Goal: Use online tool/utility: Utilize a website feature to perform a specific function

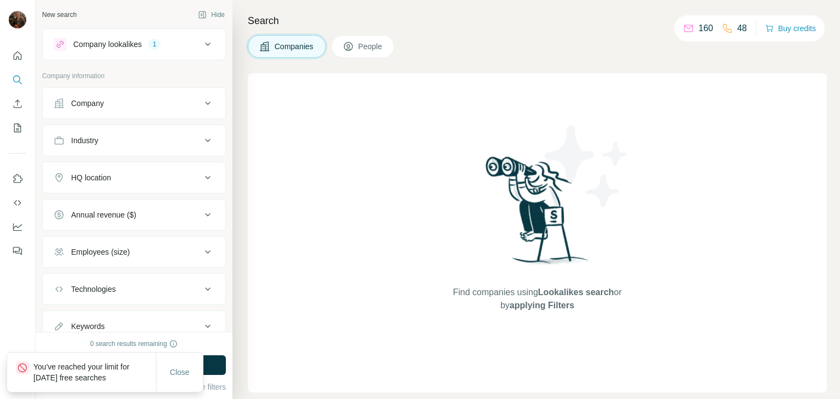
click at [205, 177] on icon at bounding box center [207, 177] width 5 height 3
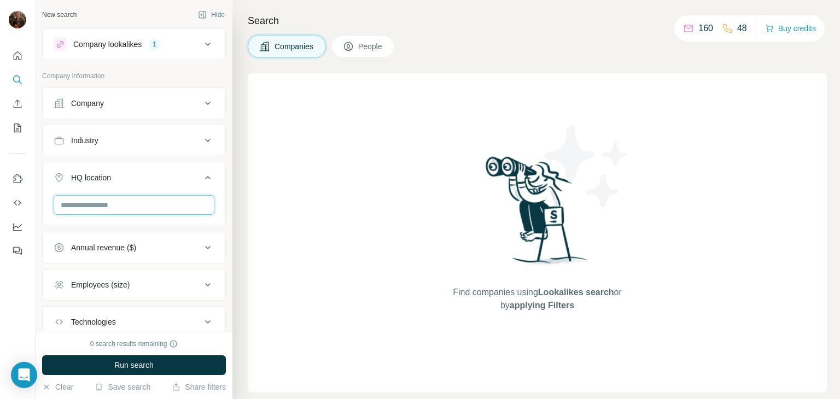
click at [143, 204] on input "text" at bounding box center [134, 205] width 161 height 20
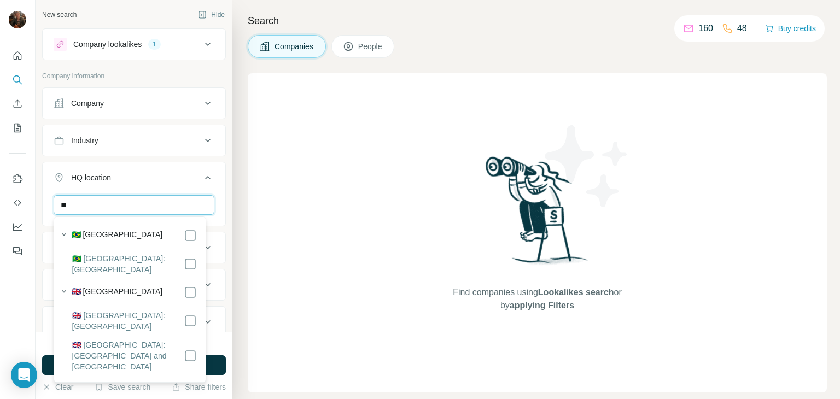
type input "*"
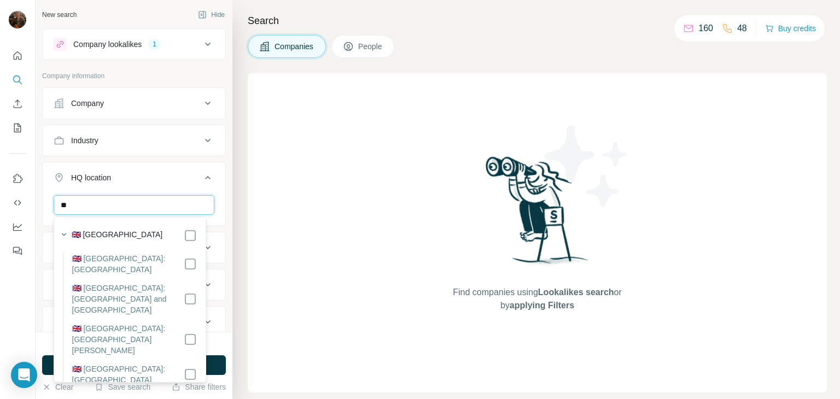
type input "*"
type input "**********"
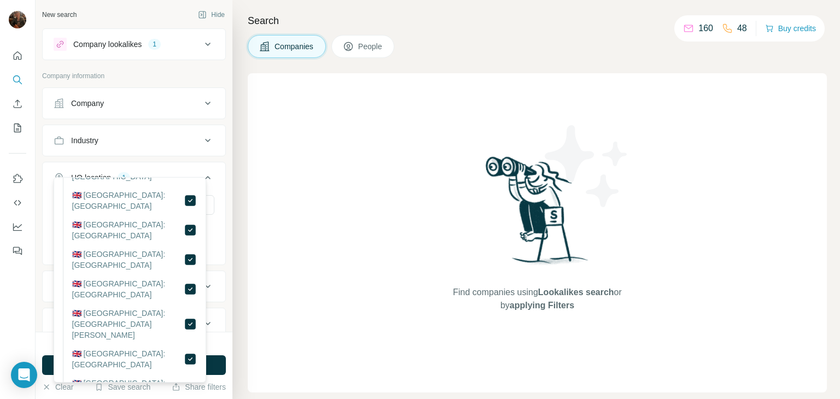
scroll to position [111, 0]
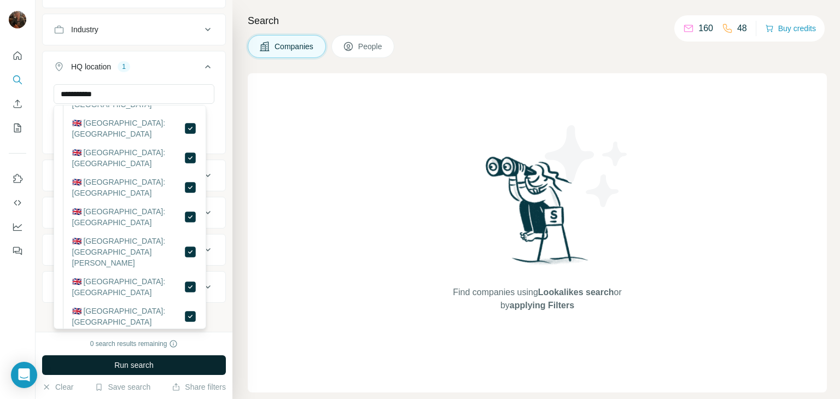
click at [171, 364] on button "Run search" at bounding box center [134, 365] width 184 height 20
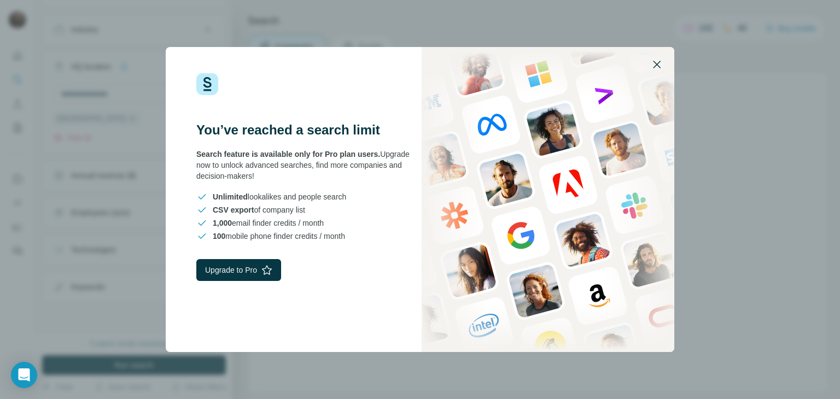
click at [657, 63] on icon "button" at bounding box center [656, 64] width 13 height 13
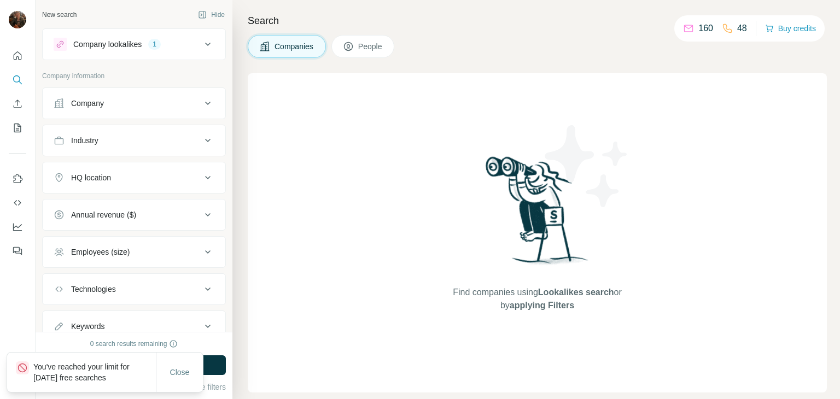
click at [201, 179] on icon at bounding box center [207, 177] width 13 height 13
click at [138, 204] on input "text" at bounding box center [134, 205] width 161 height 20
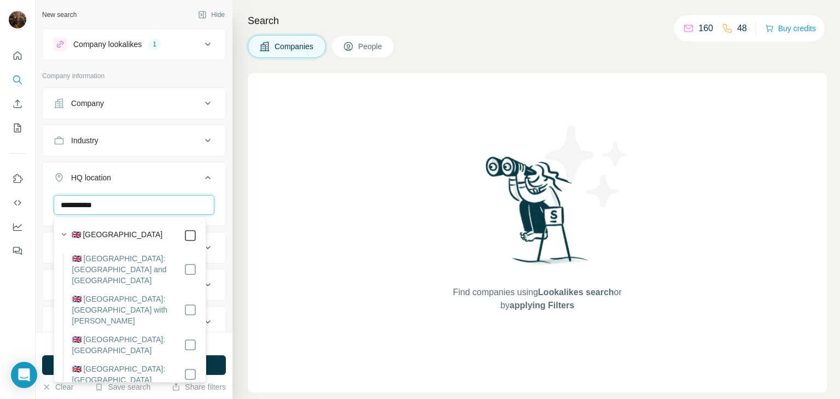
type input "**********"
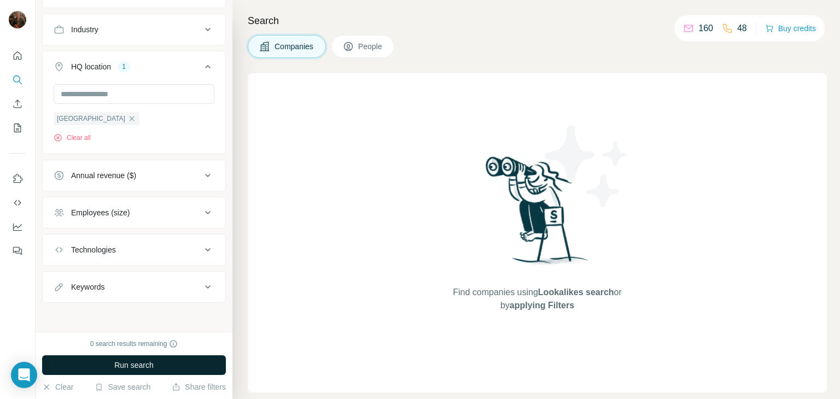
click at [182, 361] on button "Run search" at bounding box center [134, 365] width 184 height 20
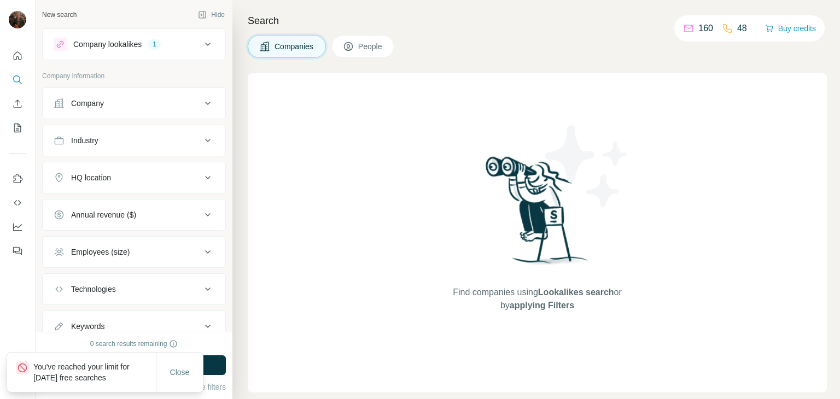
click at [201, 177] on icon at bounding box center [207, 177] width 13 height 13
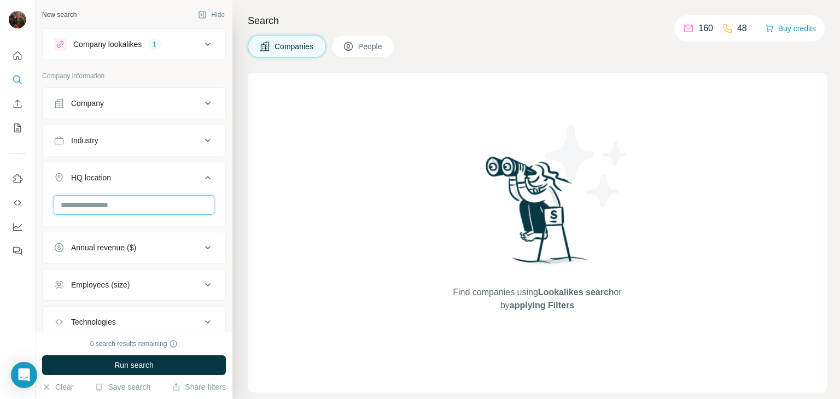
click at [135, 209] on input "text" at bounding box center [134, 205] width 161 height 20
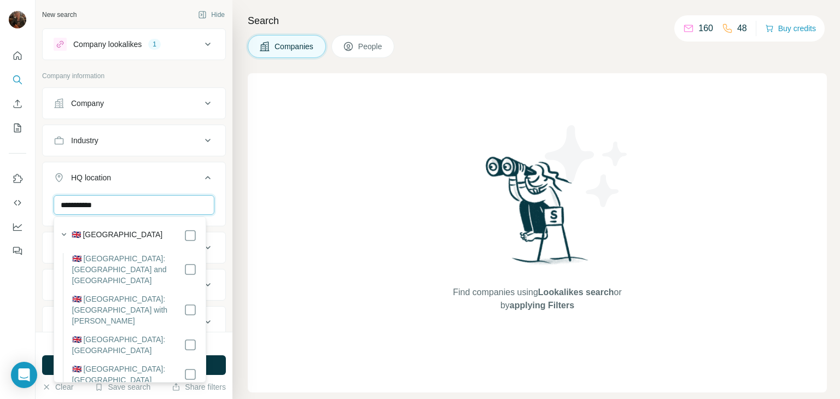
type input "**********"
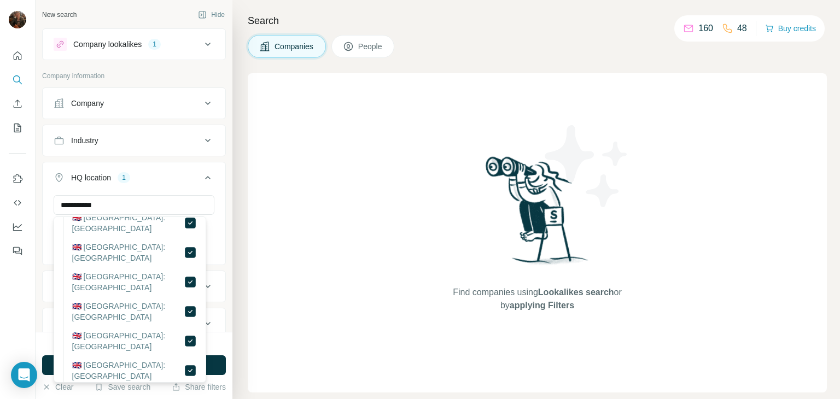
scroll to position [111, 0]
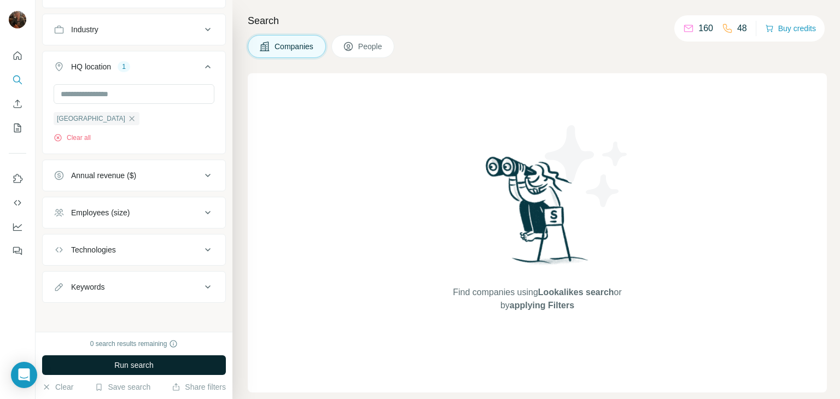
click at [172, 357] on button "Run search" at bounding box center [134, 365] width 184 height 20
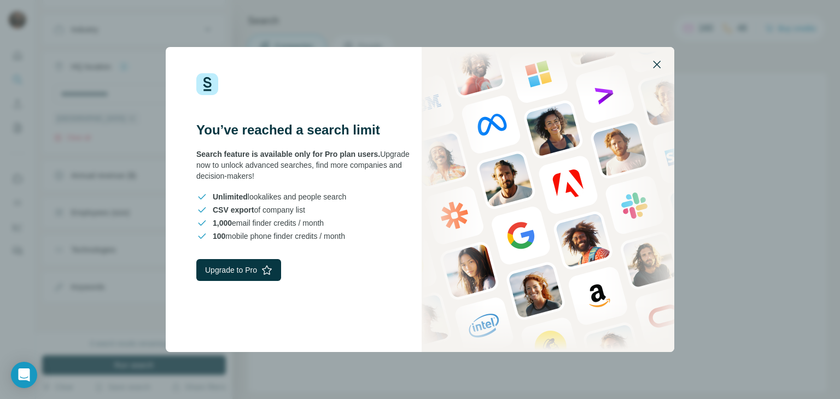
click at [659, 67] on icon "button" at bounding box center [657, 65] width 8 height 8
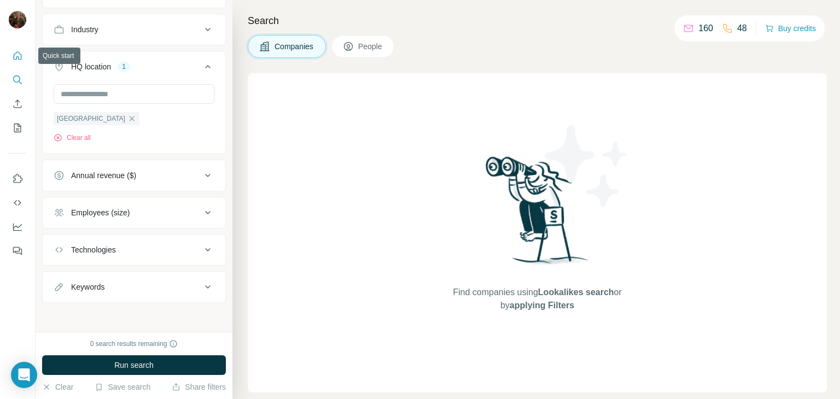
click at [16, 52] on icon "Quick start" at bounding box center [18, 55] width 8 height 8
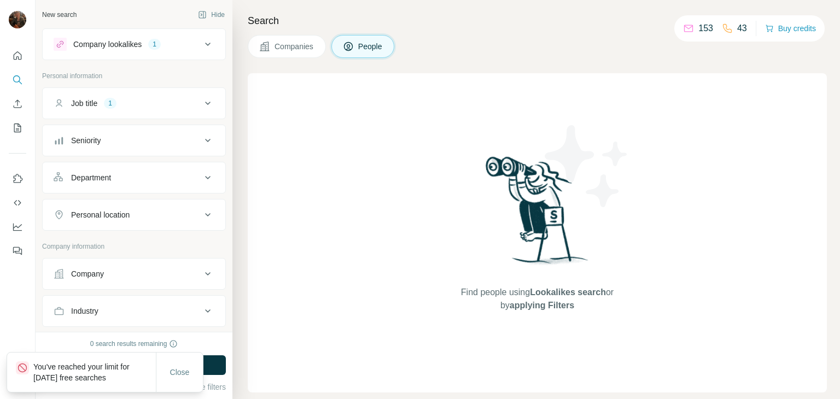
click at [201, 270] on icon at bounding box center [207, 273] width 13 height 13
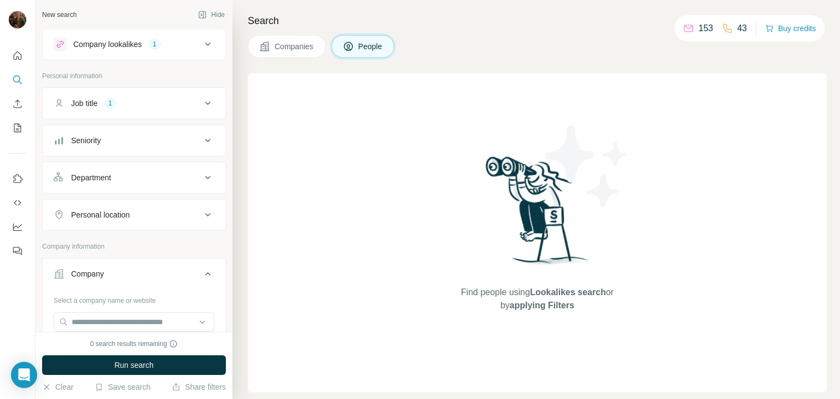
click at [150, 277] on div "Company" at bounding box center [128, 273] width 148 height 11
click at [130, 268] on div "Company" at bounding box center [128, 273] width 148 height 11
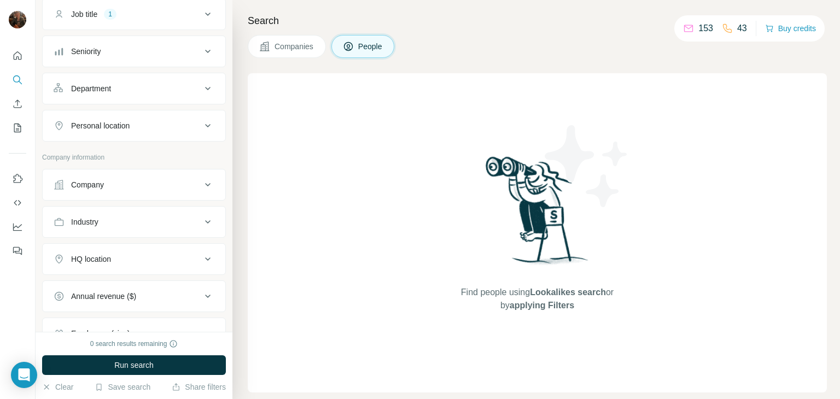
scroll to position [92, 0]
click at [201, 253] on icon at bounding box center [207, 256] width 13 height 13
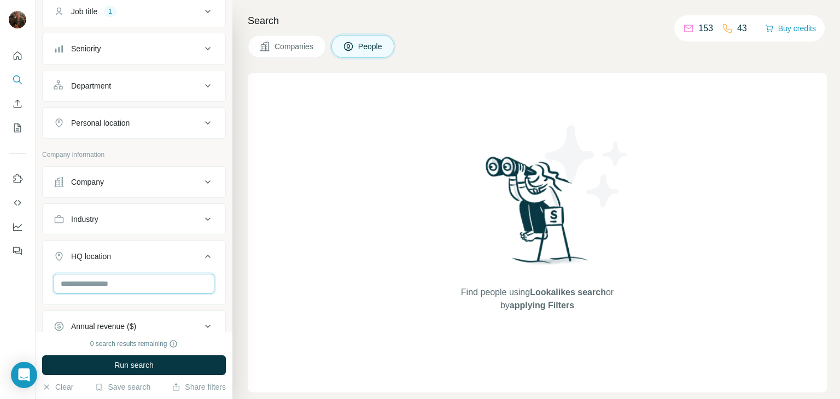
click at [131, 279] on input "text" at bounding box center [134, 284] width 161 height 20
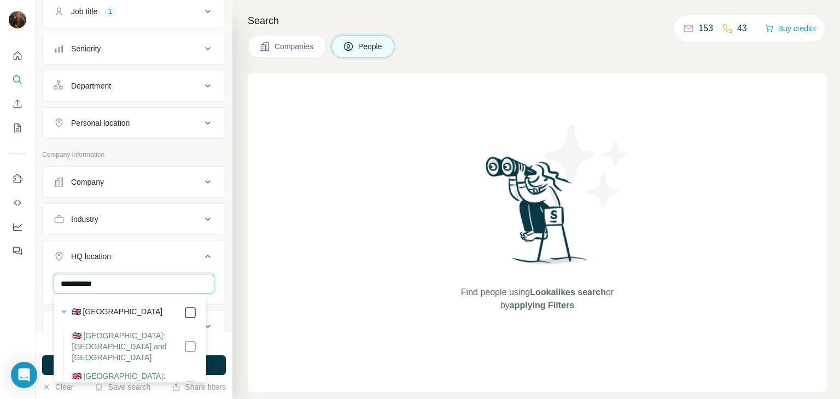
type input "**********"
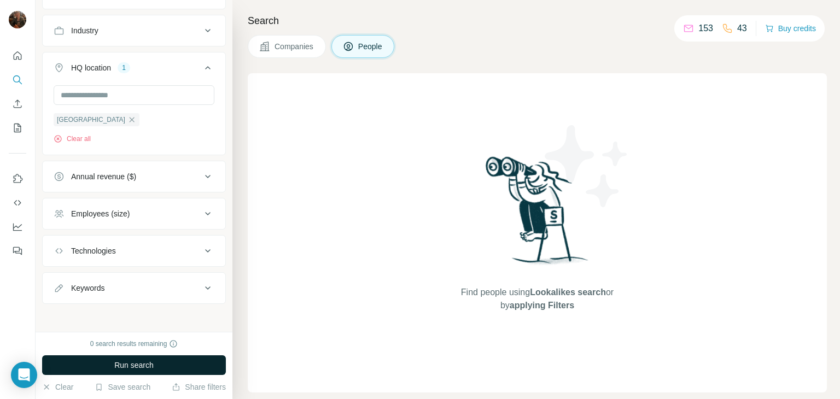
click at [199, 362] on button "Run search" at bounding box center [134, 365] width 184 height 20
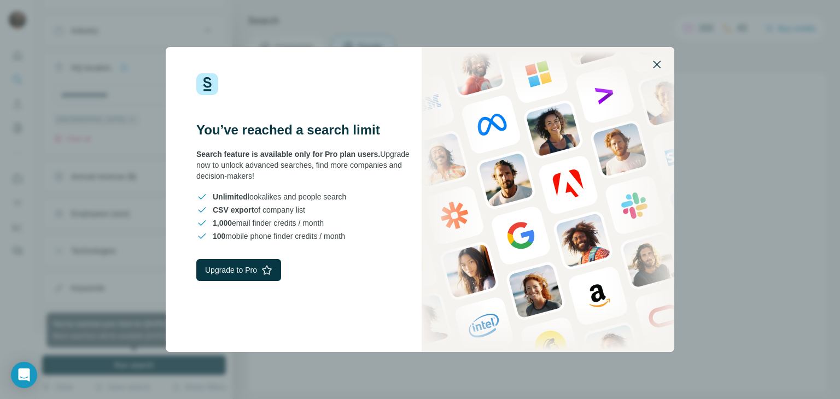
click at [658, 67] on icon "button" at bounding box center [656, 64] width 13 height 13
